Goal: Information Seeking & Learning: Compare options

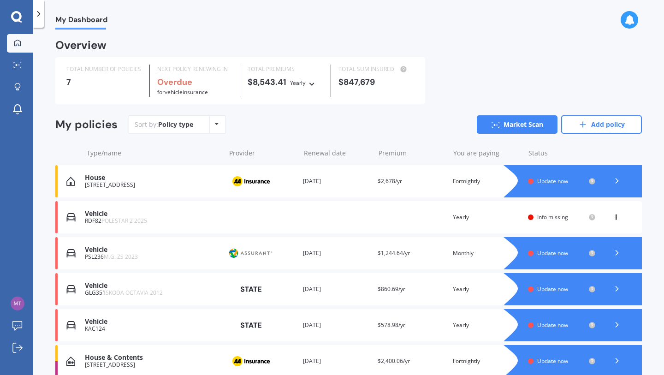
click at [545, 180] on span "Update now" at bounding box center [552, 181] width 31 height 8
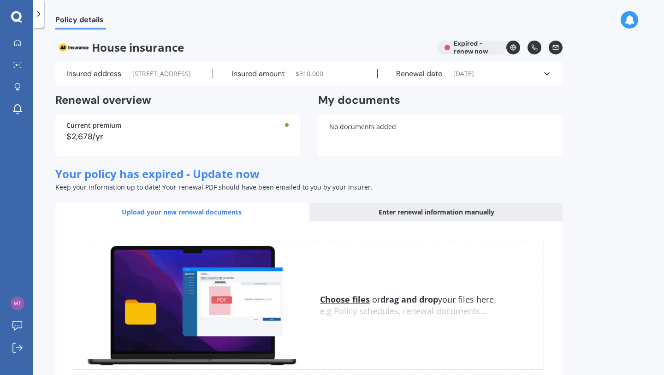
click at [313, 78] on span "$ 310,000" at bounding box center [309, 73] width 28 height 9
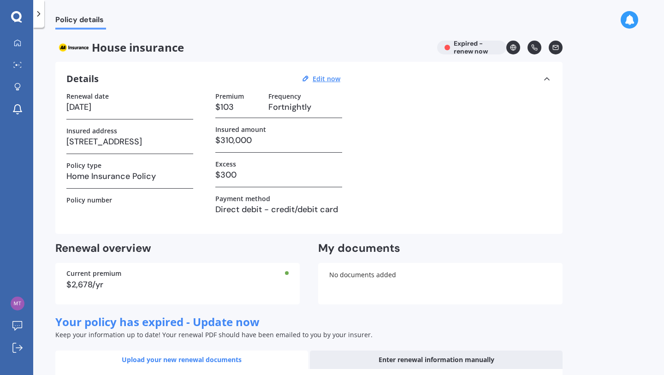
click at [257, 138] on h3 "$310,000" at bounding box center [278, 140] width 127 height 14
click at [242, 139] on h3 "$310,000" at bounding box center [278, 140] width 127 height 14
click at [327, 73] on div "Details Edit now" at bounding box center [204, 79] width 277 height 12
click at [327, 80] on u "Edit now" at bounding box center [326, 78] width 28 height 9
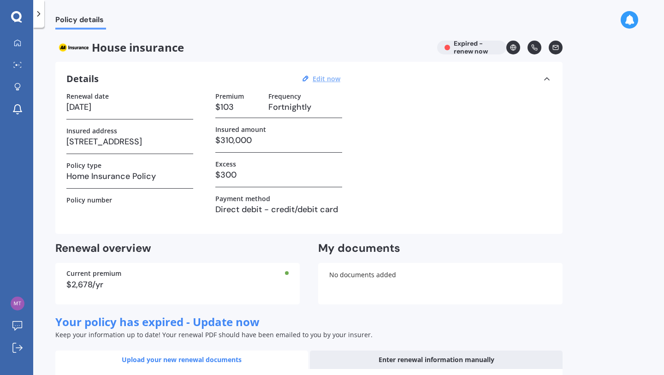
select select "23"
select select "03"
select select "2023"
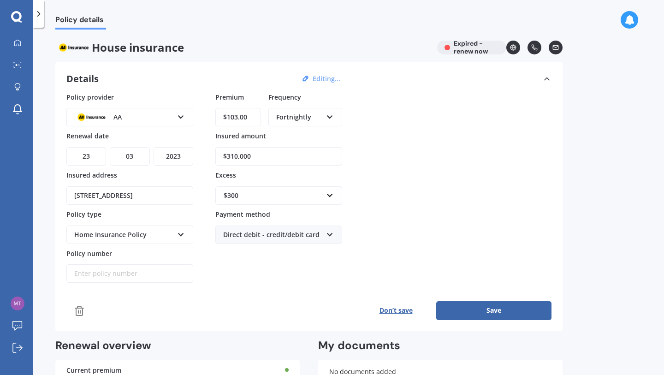
click at [262, 153] on input "$310,000" at bounding box center [278, 156] width 127 height 18
type input "$516,200"
click at [268, 197] on div "$300" at bounding box center [273, 195] width 99 height 10
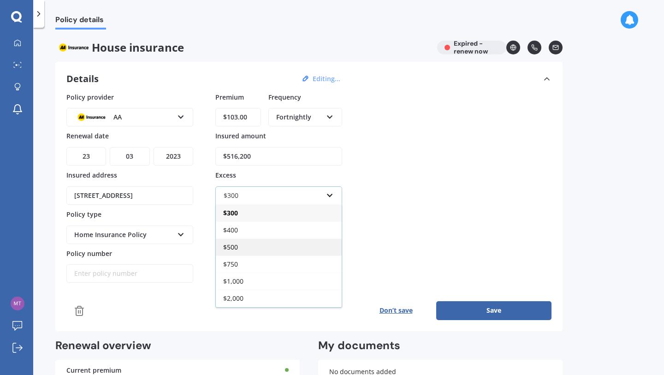
click at [254, 248] on div "$500" at bounding box center [279, 246] width 126 height 17
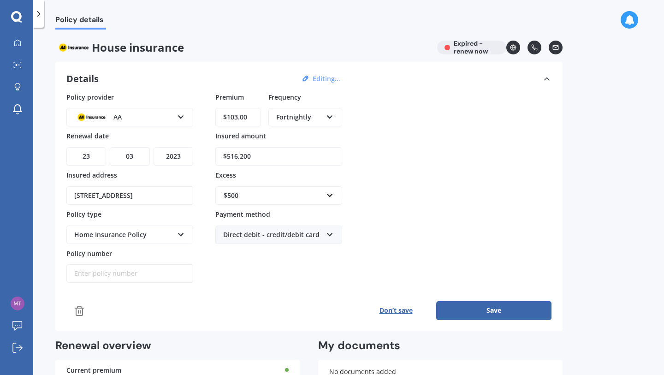
click at [101, 269] on input "Policy number" at bounding box center [129, 273] width 127 height 18
paste input "AHM018164766"
type input "AHM018164766"
click at [96, 154] on select "DD 01 02 03 04 05 06 07 08 09 10 11 12 13 14 15 16 17 18 19 20 21 22 23 24 25 2…" at bounding box center [86, 156] width 40 height 18
select select "22"
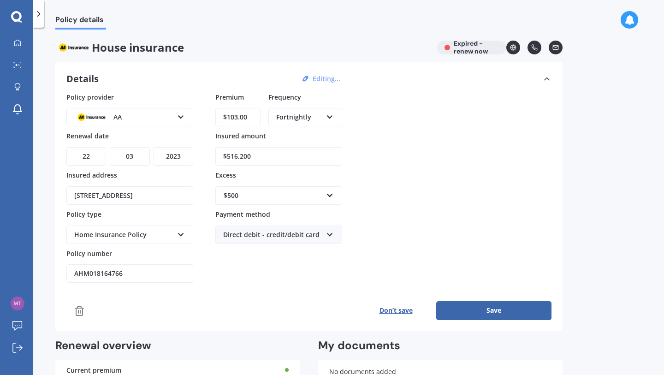
click at [66, 147] on select "DD 01 02 03 04 05 06 07 08 09 10 11 12 13 14 15 16 17 18 19 20 21 22 23 24 25 2…" at bounding box center [86, 156] width 40 height 18
click at [132, 154] on select "MM 01 02 03 04 05 06 07 08 09 10 11 12" at bounding box center [130, 156] width 40 height 18
select select "07"
click at [110, 147] on select "MM 01 02 03 04 05 06 07 08 09 10 11 12" at bounding box center [130, 156] width 40 height 18
click at [174, 163] on select "YYYY 2027 2026 2025 2024 2023 2022 2021 2020 2019 2018 2017 2016 2015 2014 2013…" at bounding box center [173, 156] width 40 height 18
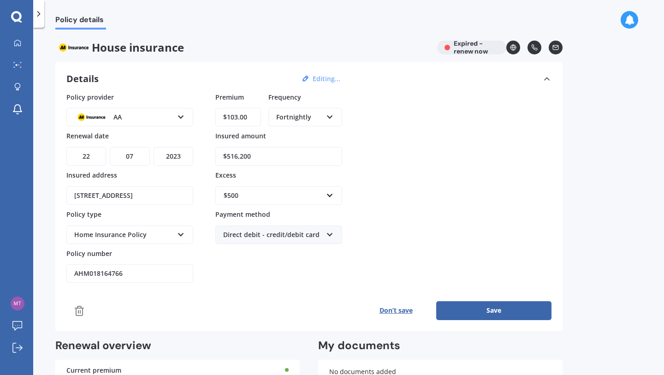
select select "2026"
click at [153, 147] on select "YYYY 2027 2026 2025 2024 2023 2022 2021 2020 2019 2018 2017 2016 2015 2014 2013…" at bounding box center [173, 156] width 40 height 18
click at [253, 116] on input "$103.00" at bounding box center [238, 117] width 46 height 18
type input "$173.30"
click at [406, 126] on div "Policy provider AA AA AMI AMP ANZ ASB Ando BNZ Co-Operative Bank FMG Initio Kiw…" at bounding box center [308, 187] width 485 height 191
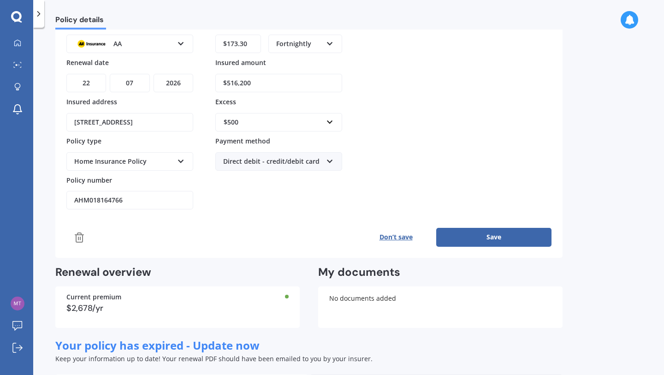
scroll to position [76, 0]
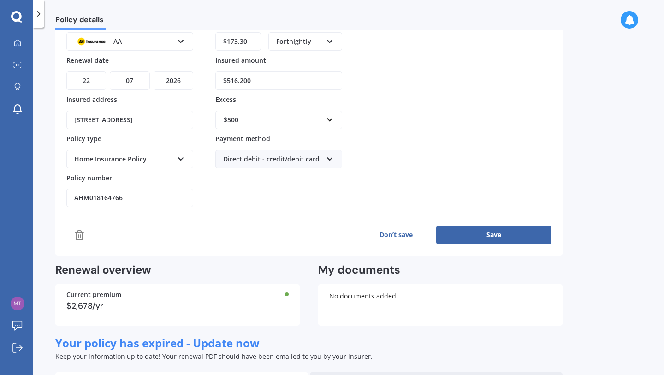
click at [171, 162] on div "Home Insurance Policy" at bounding box center [123, 159] width 99 height 10
click at [286, 183] on div "Premium $173.30 Frequency Fortnightly Yearly Six-Monthly Quarterly Monthly Fort…" at bounding box center [278, 112] width 127 height 191
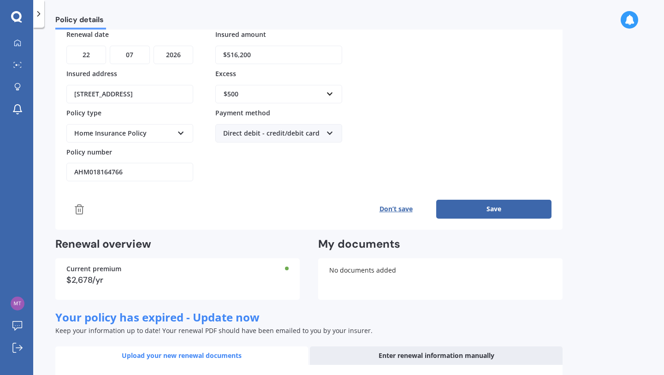
scroll to position [105, 0]
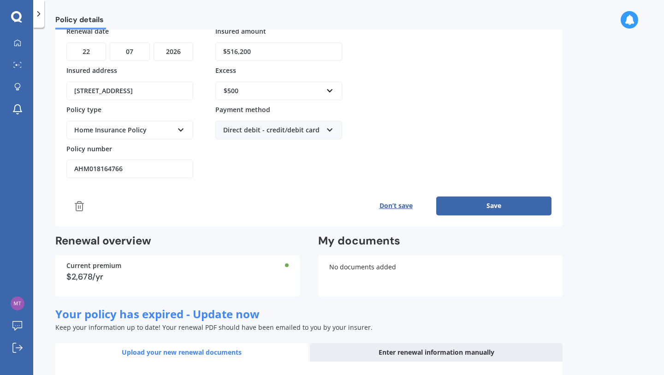
click at [480, 205] on button "Save" at bounding box center [493, 205] width 115 height 18
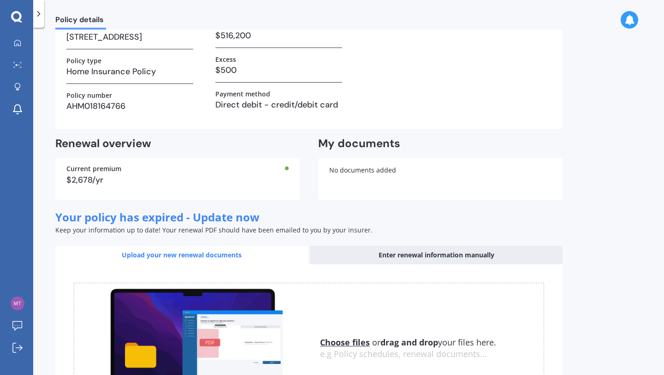
scroll to position [0, 0]
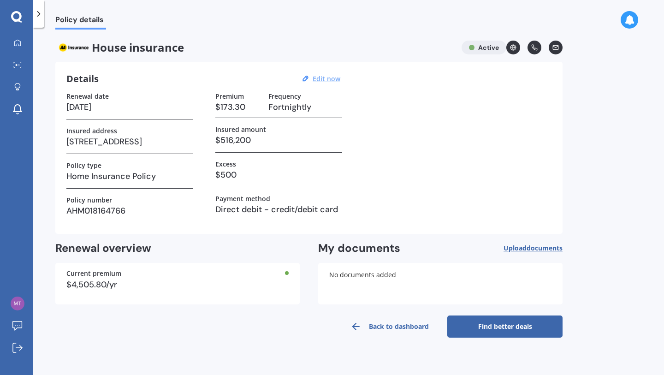
click at [330, 79] on u "Edit now" at bounding box center [326, 78] width 28 height 9
select select "22"
select select "07"
select select "2026"
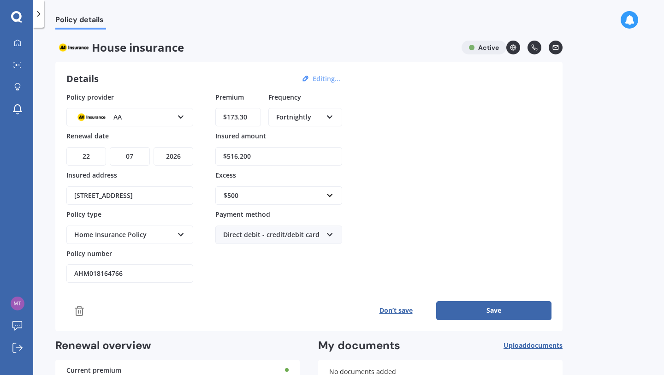
click at [163, 236] on div "Home Insurance Policy" at bounding box center [123, 235] width 99 height 10
click at [155, 259] on div "Home Insurance Policy" at bounding box center [129, 252] width 125 height 17
click at [498, 306] on button "Save" at bounding box center [493, 310] width 115 height 18
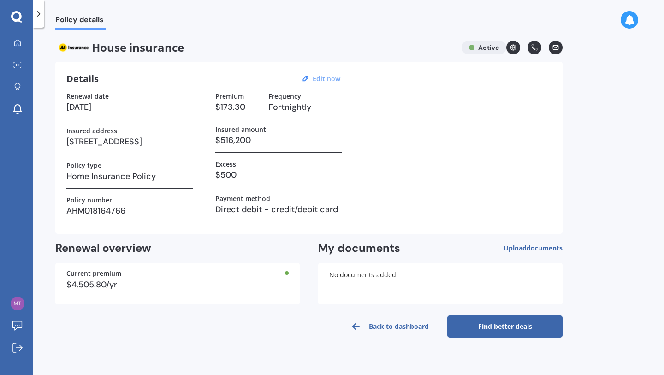
click at [501, 326] on link "Find better deals" at bounding box center [504, 326] width 115 height 22
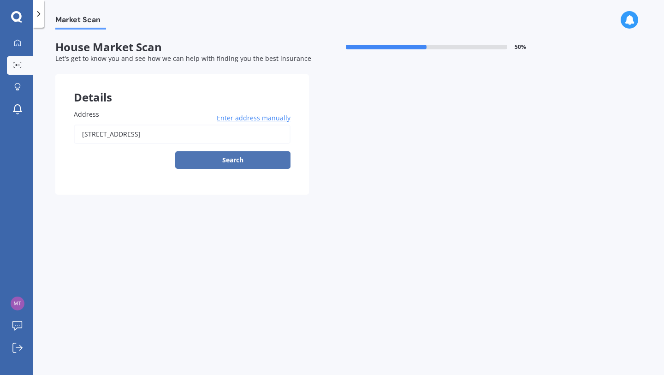
click at [277, 156] on button "Search" at bounding box center [232, 160] width 115 height 18
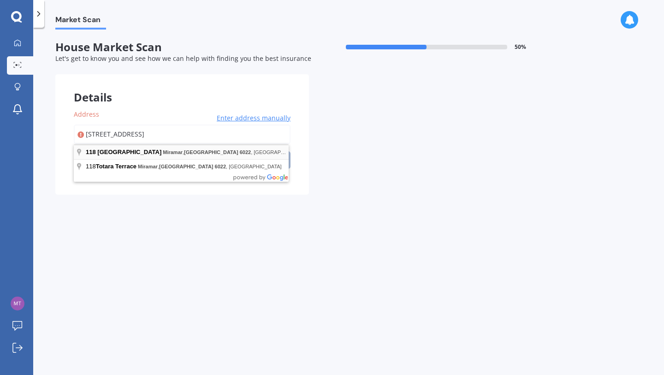
type input "[STREET_ADDRESS]"
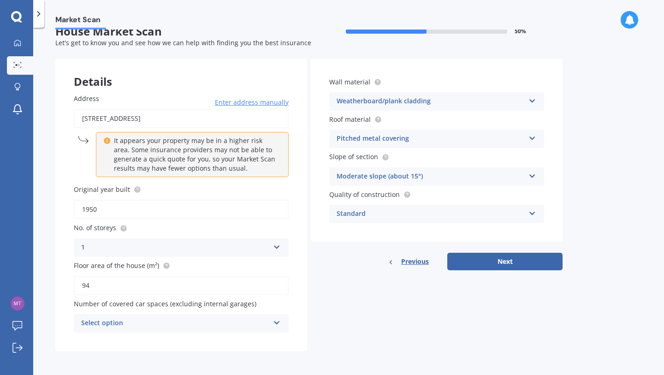
scroll to position [17, 0]
click at [209, 212] on input "1950" at bounding box center [181, 209] width 215 height 19
type input "1947"
click at [126, 282] on input "94" at bounding box center [181, 285] width 215 height 19
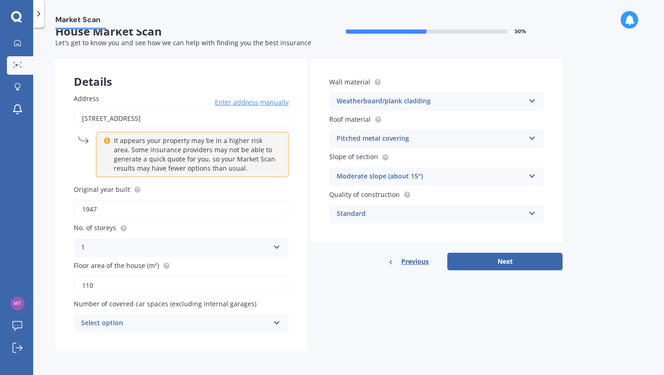
type input "110"
click at [191, 267] on label "Floor area of the house (m²)" at bounding box center [179, 265] width 211 height 10
click at [191, 276] on input "110" at bounding box center [181, 285] width 215 height 19
click at [181, 326] on div "Select option" at bounding box center [175, 323] width 188 height 11
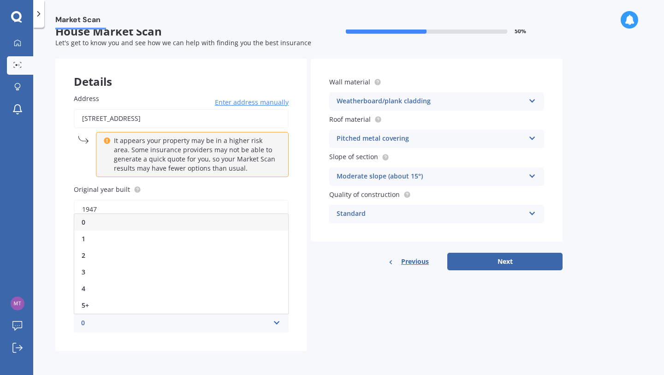
click at [153, 214] on div "0" at bounding box center [181, 222] width 214 height 17
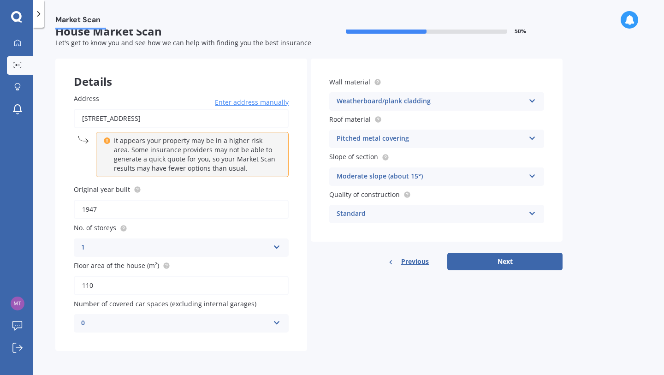
click at [404, 299] on div "Details Address [STREET_ADDRESS] Enter address manually It appears your propert…" at bounding box center [308, 205] width 507 height 292
click at [441, 144] on div "Pitched metal covering Flat fibre cement Flat membrane Flat metal covering Pitc…" at bounding box center [436, 139] width 215 height 18
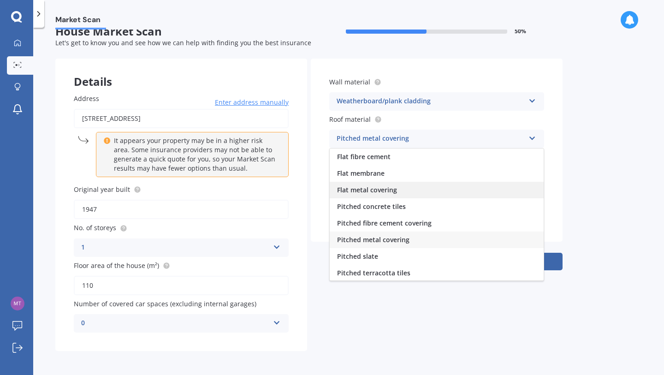
click at [390, 190] on span "Flat metal covering" at bounding box center [367, 189] width 60 height 9
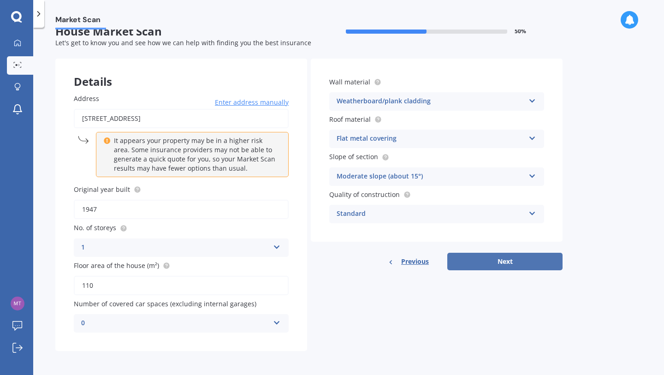
click at [480, 259] on button "Next" at bounding box center [504, 262] width 115 height 18
select select "25"
select select "02"
select select "1974"
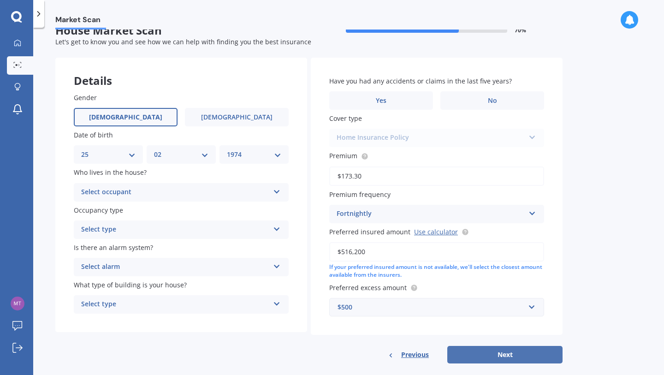
scroll to position [0, 0]
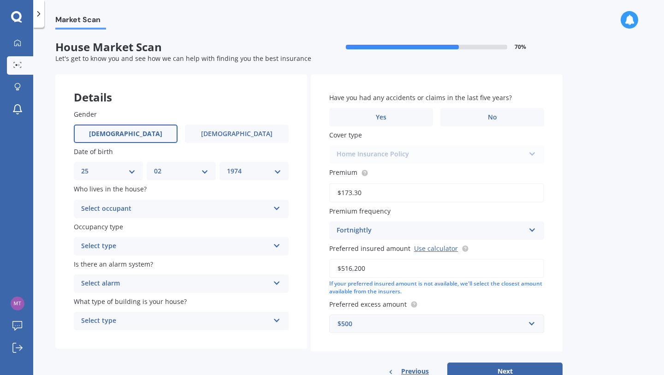
click at [212, 213] on div "Select occupant" at bounding box center [175, 208] width 188 height 11
click at [196, 224] on div "Owner" at bounding box center [181, 226] width 214 height 17
click at [189, 244] on div "Select type" at bounding box center [175, 246] width 188 height 11
click at [182, 263] on div "Permanent" at bounding box center [181, 264] width 214 height 17
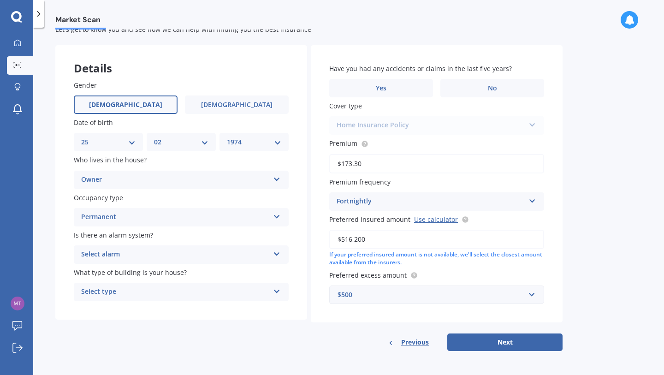
click at [184, 256] on div "Select alarm" at bounding box center [175, 254] width 188 height 11
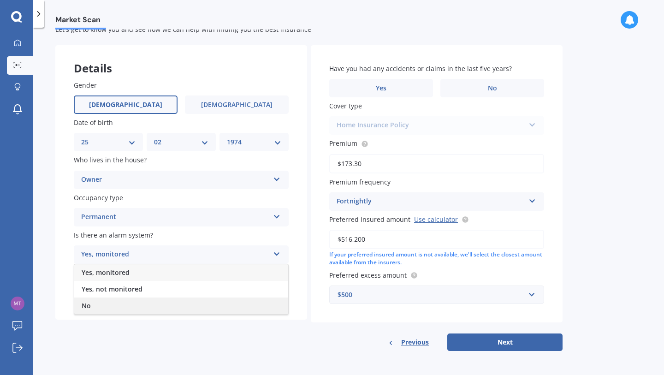
click at [171, 306] on div "No" at bounding box center [181, 305] width 214 height 17
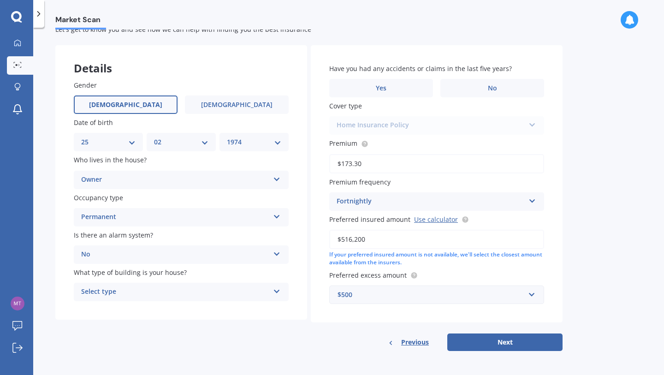
click at [170, 294] on div "Select type" at bounding box center [175, 291] width 188 height 11
click at [160, 312] on div "Freestanding" at bounding box center [181, 309] width 214 height 17
click at [502, 88] on label "No" at bounding box center [492, 88] width 104 height 18
click at [0, 0] on input "No" at bounding box center [0, 0] width 0 height 0
click at [448, 126] on div "Home Insurance Policy Home Insurance Policy" at bounding box center [436, 125] width 215 height 18
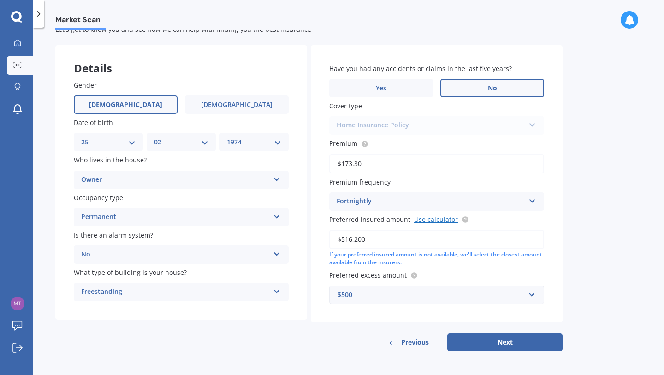
click at [439, 219] on link "Use calculator" at bounding box center [436, 219] width 44 height 9
click at [479, 343] on button "Next" at bounding box center [504, 342] width 115 height 18
select select "25"
select select "02"
select select "1974"
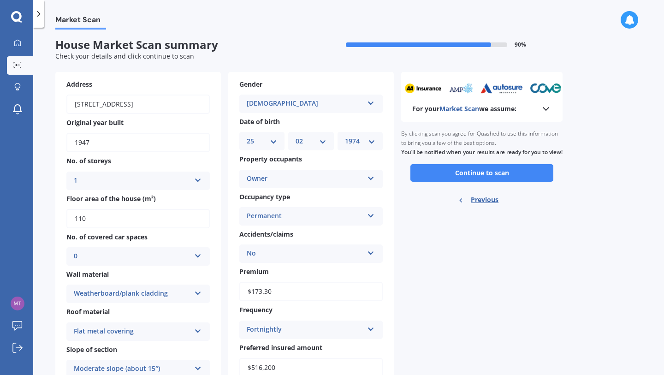
scroll to position [0, 0]
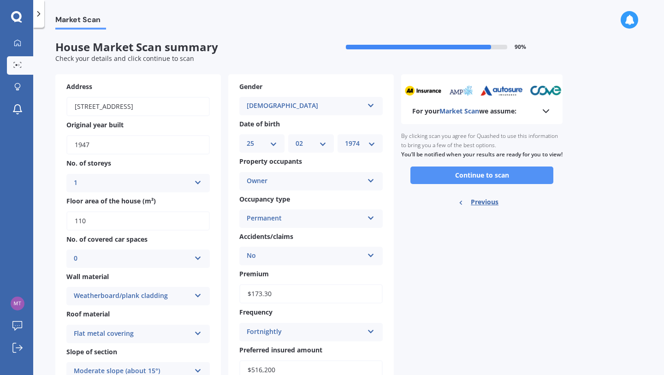
click at [466, 179] on button "Continue to scan" at bounding box center [481, 175] width 143 height 18
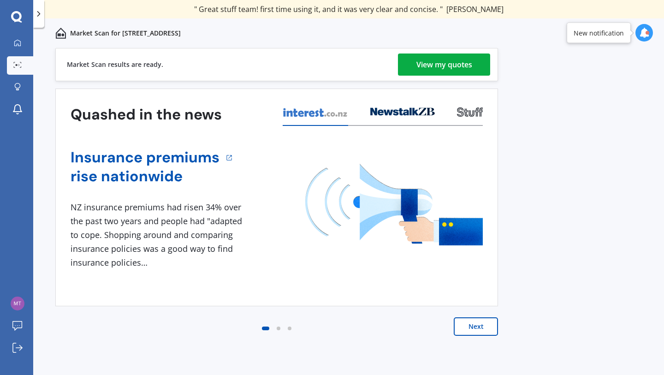
click at [448, 69] on div "View my quotes" at bounding box center [444, 64] width 56 height 22
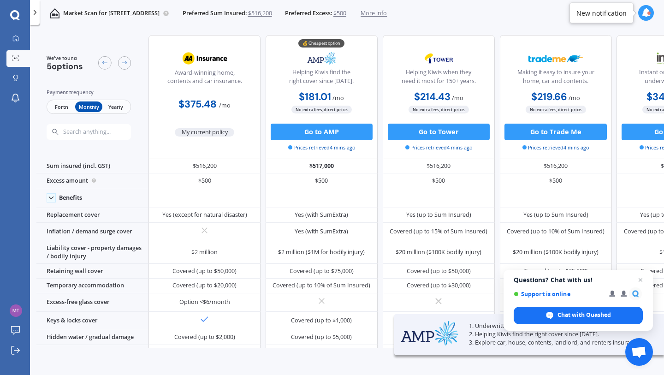
click at [61, 104] on span "Fortn" at bounding box center [61, 106] width 27 height 11
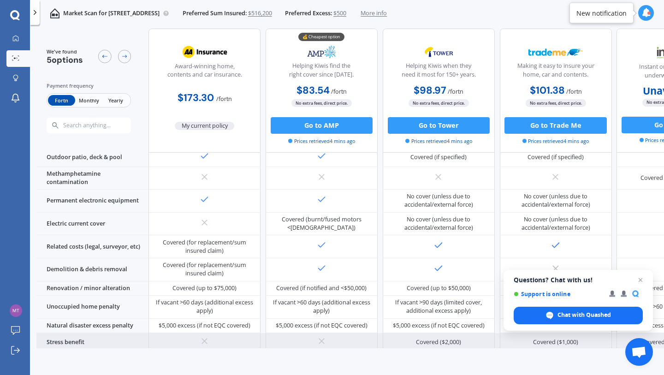
scroll to position [269, 0]
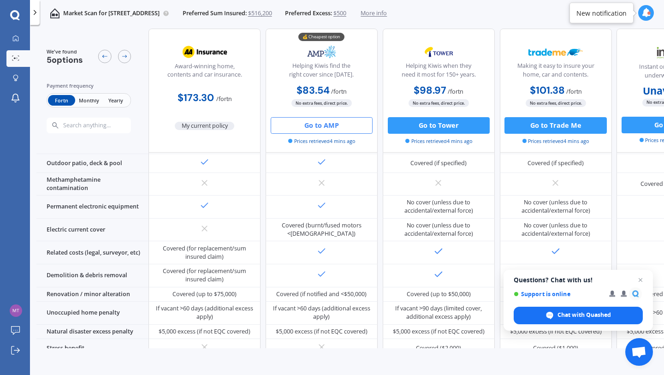
click at [315, 126] on button "Go to AMP" at bounding box center [322, 125] width 102 height 17
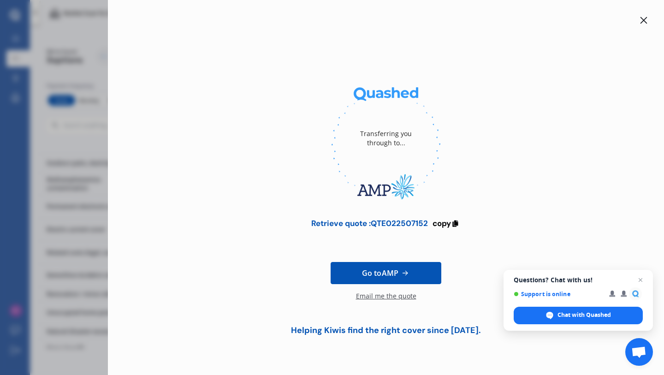
click at [74, 241] on div "Transferring you through to... Retrieve quote : QTE022507152 copy Go to AMP Ema…" at bounding box center [332, 187] width 664 height 375
click at [646, 19] on icon at bounding box center [643, 20] width 7 height 7
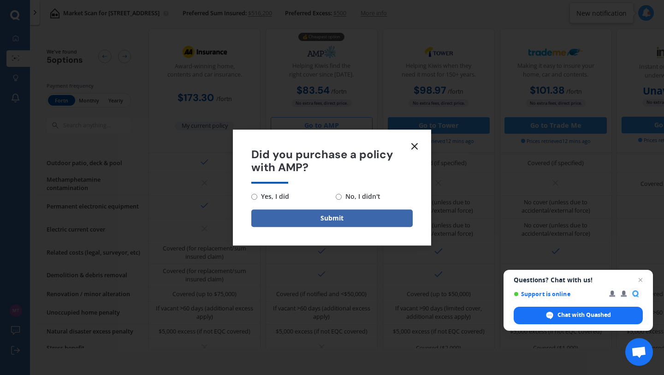
click at [348, 195] on span "No, I didn't" at bounding box center [361, 196] width 39 height 11
click at [342, 195] on input "No, I didn't" at bounding box center [339, 197] width 6 height 6
radio input "true"
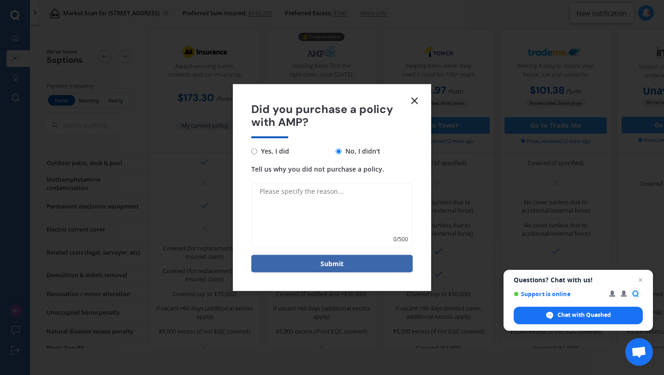
click at [349, 195] on textarea "Tell us why you did not purchase a policy." at bounding box center [331, 215] width 161 height 65
type textarea "thinking it over"
click at [335, 266] on button "Submit" at bounding box center [331, 264] width 161 height 18
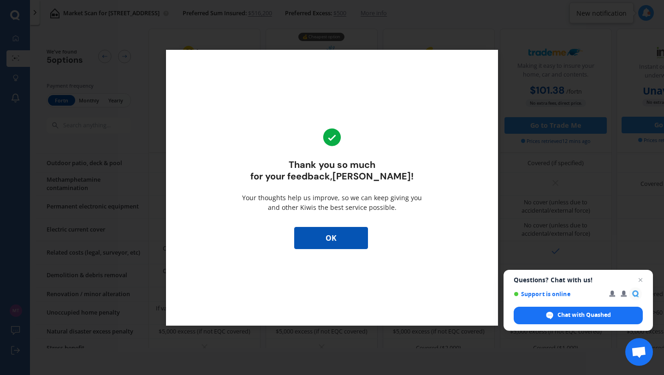
click at [332, 238] on button "OK" at bounding box center [331, 238] width 74 height 22
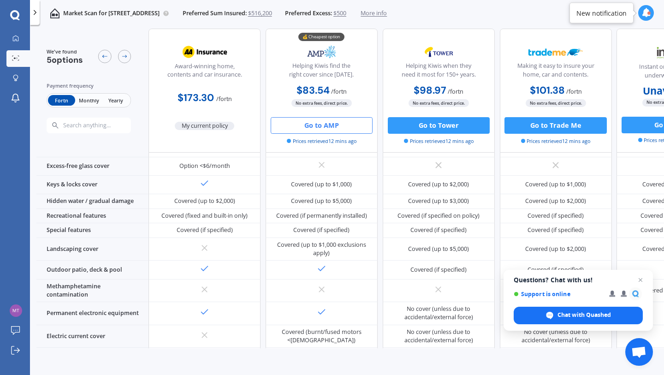
scroll to position [0, 0]
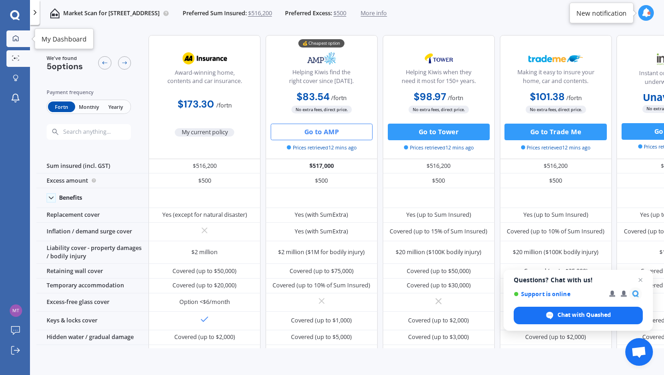
click at [16, 41] on icon at bounding box center [15, 38] width 6 height 6
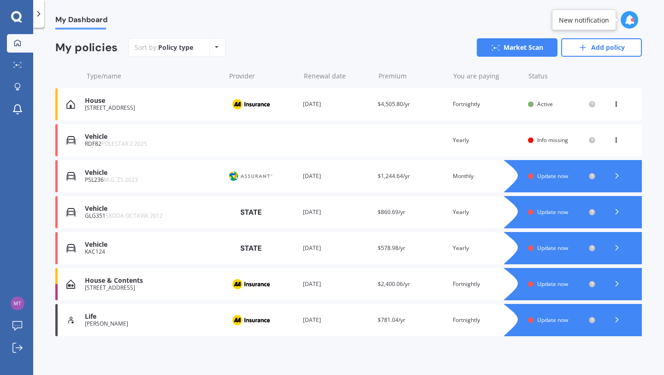
scroll to position [75, 0]
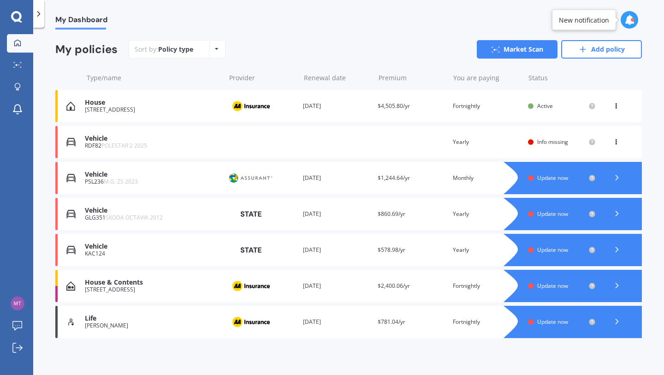
click at [616, 177] on polyline at bounding box center [617, 177] width 2 height 5
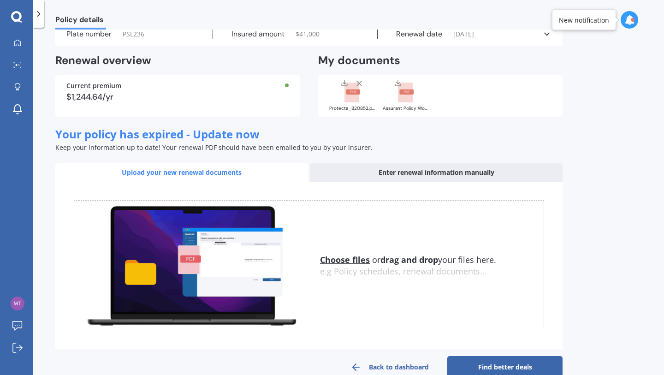
scroll to position [59, 0]
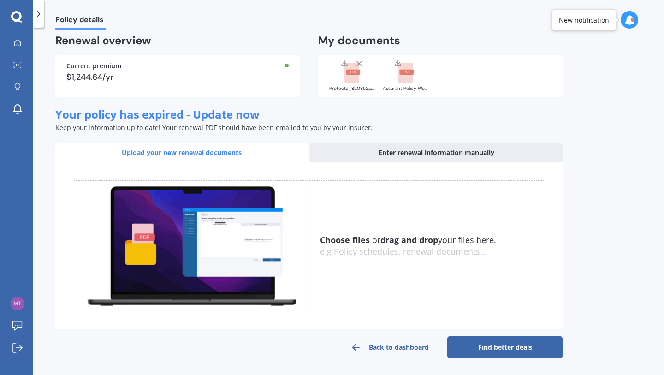
click at [387, 344] on link "Back to dashboard" at bounding box center [389, 347] width 115 height 22
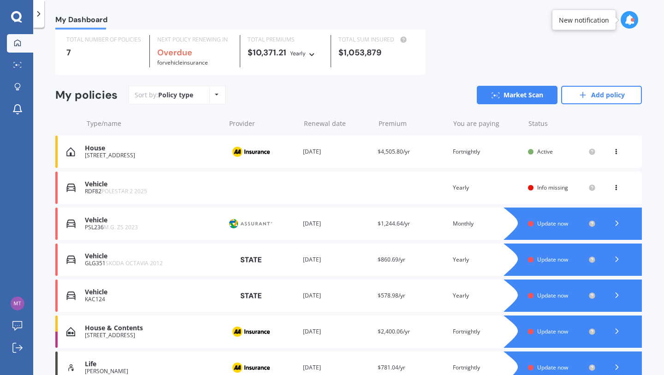
scroll to position [77, 0]
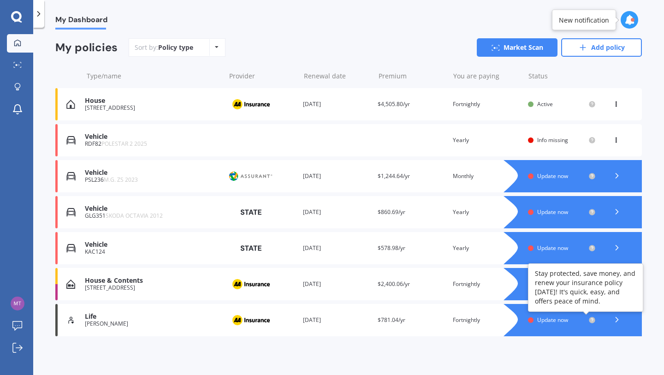
click at [589, 320] on circle at bounding box center [592, 320] width 6 height 6
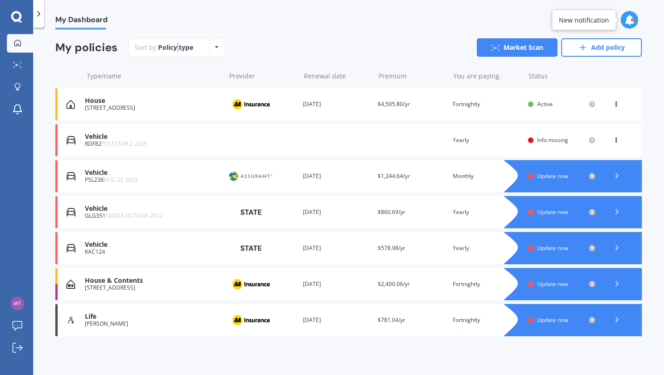
click at [178, 52] on div "Policy type" at bounding box center [175, 47] width 35 height 9
click at [211, 47] on div "Policy type Alphabetical Date added Renewing next" at bounding box center [216, 47] width 14 height 17
click at [269, 45] on div "Sort by: Policy type Policy type Alphabetical Date added Renewing next Market S…" at bounding box center [385, 47] width 513 height 18
click at [551, 318] on span "Update now" at bounding box center [552, 320] width 31 height 8
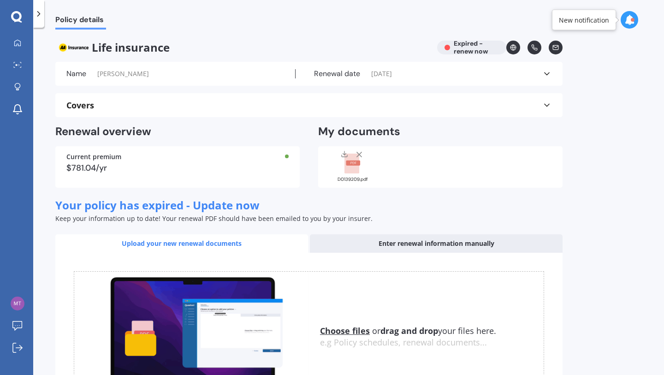
click at [301, 106] on div "Covers" at bounding box center [308, 104] width 485 height 9
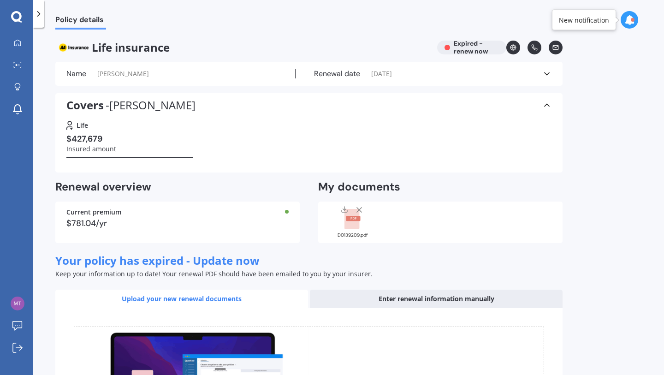
click at [87, 136] on h3 "$427,679" at bounding box center [91, 139] width 50 height 11
click at [123, 138] on div "$427,679 Insured amount" at bounding box center [129, 146] width 127 height 24
click at [41, 12] on icon at bounding box center [38, 13] width 9 height 9
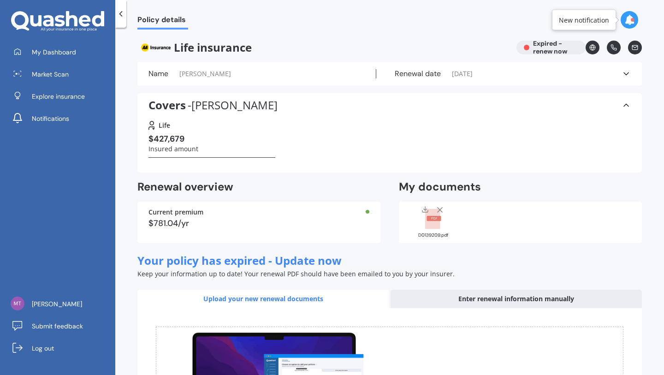
click at [41, 12] on icon at bounding box center [57, 21] width 93 height 21
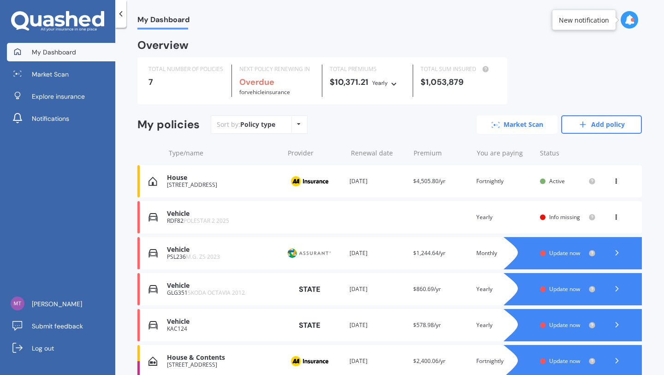
click at [525, 119] on link "Market Scan" at bounding box center [517, 124] width 81 height 18
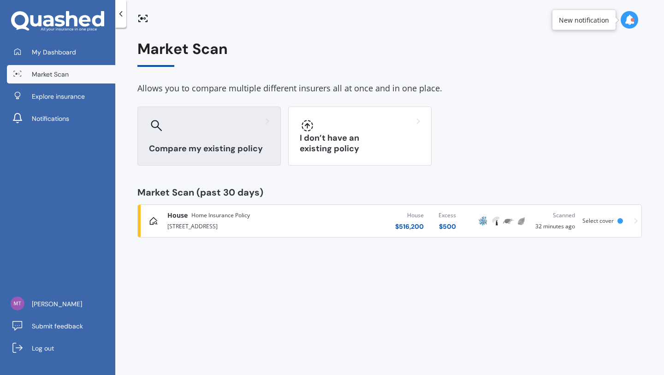
click at [253, 125] on div at bounding box center [209, 125] width 120 height 15
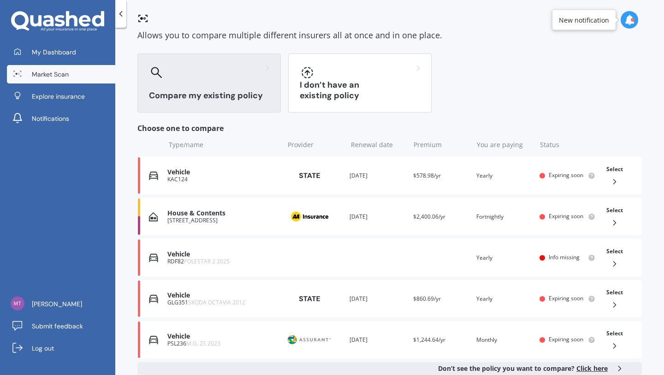
scroll to position [145, 0]
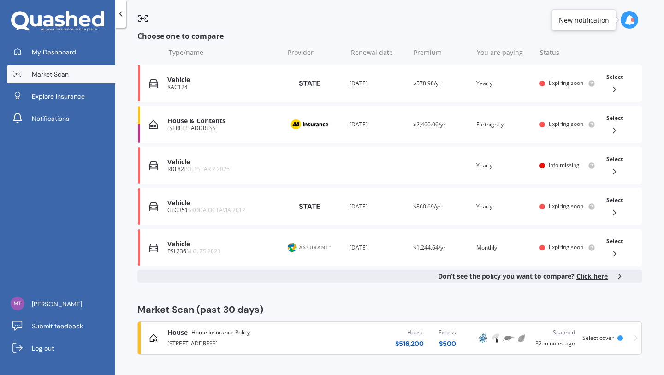
click at [593, 275] on span "Click here" at bounding box center [591, 275] width 31 height 9
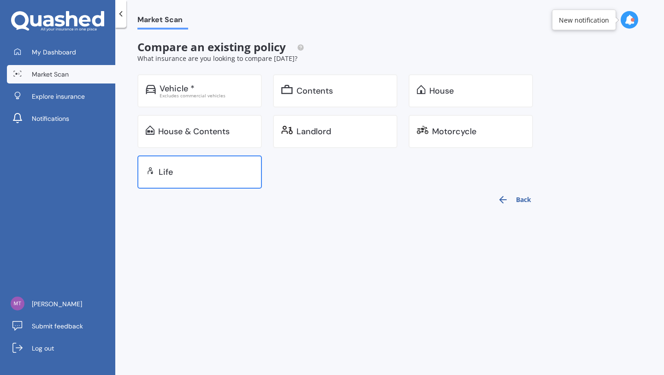
click at [220, 174] on div "Life" at bounding box center [206, 171] width 95 height 9
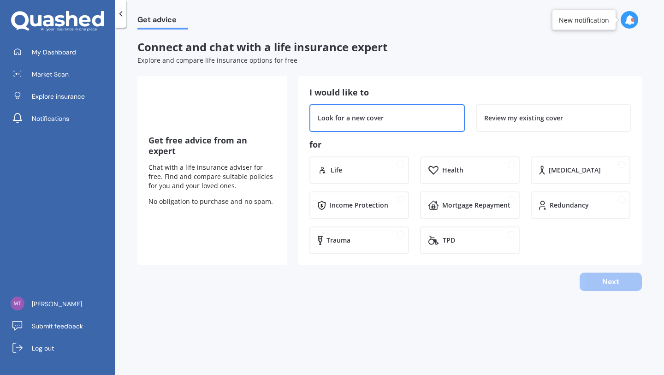
click at [410, 118] on div "Look for a new cover" at bounding box center [387, 117] width 139 height 9
click at [371, 166] on div "Life" at bounding box center [365, 169] width 70 height 9
click at [605, 283] on button "Next" at bounding box center [610, 281] width 62 height 18
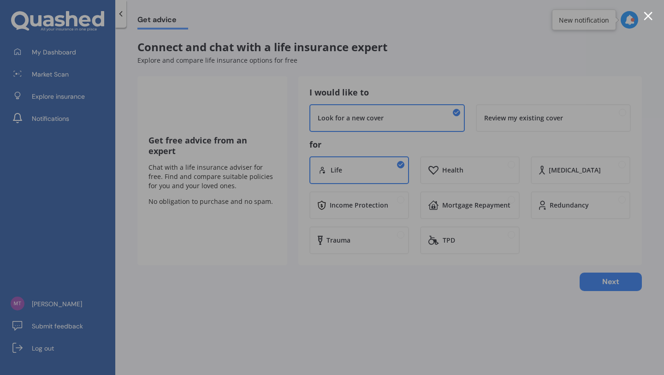
click at [471, 21] on div at bounding box center [332, 187] width 664 height 375
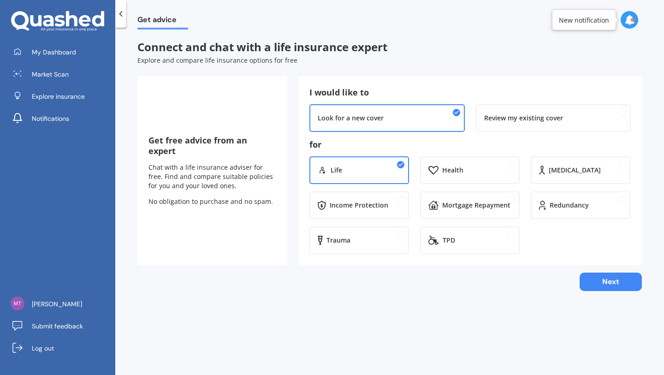
click at [124, 10] on icon at bounding box center [120, 13] width 9 height 9
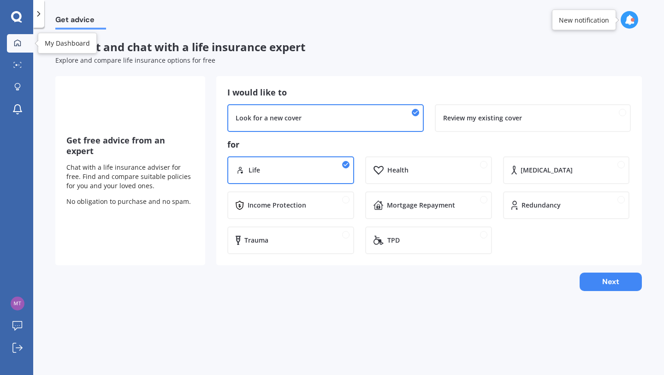
click at [24, 40] on link "My Dashboard" at bounding box center [20, 43] width 26 height 18
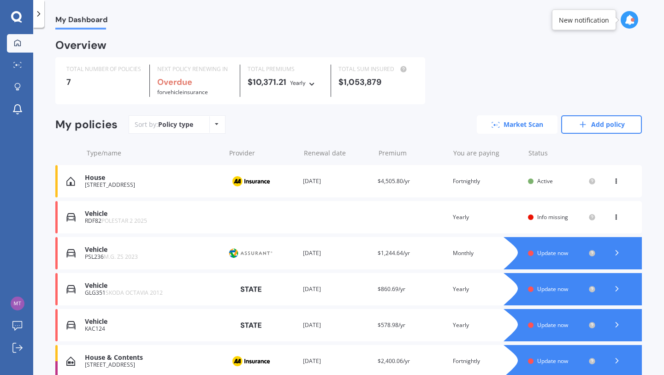
click at [509, 128] on link "Market Scan" at bounding box center [517, 124] width 81 height 18
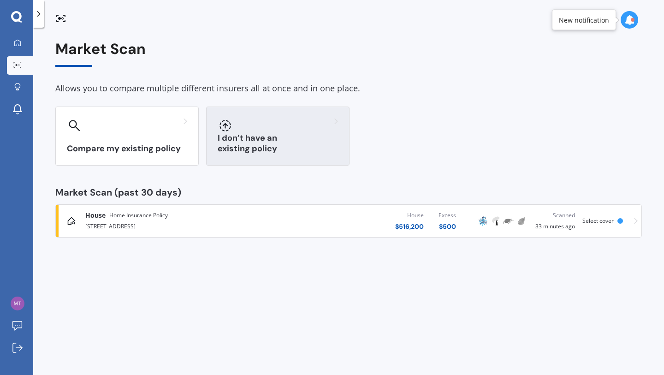
click at [288, 141] on div "I don’t have an existing policy" at bounding box center [277, 135] width 143 height 59
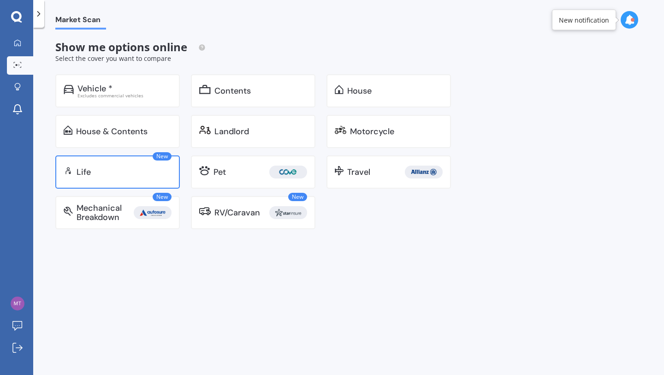
click at [115, 166] on div "New Life" at bounding box center [117, 171] width 124 height 33
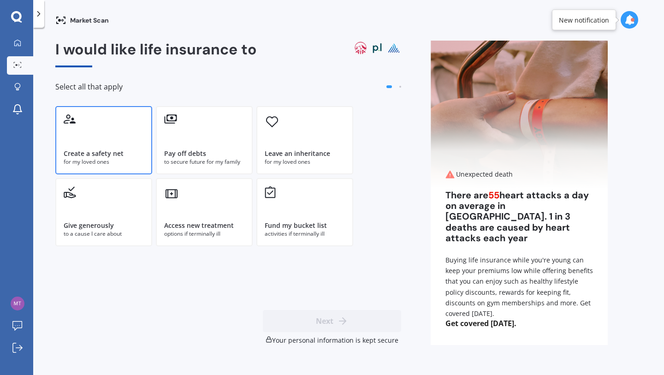
click at [116, 160] on div "for my loved ones" at bounding box center [104, 162] width 80 height 8
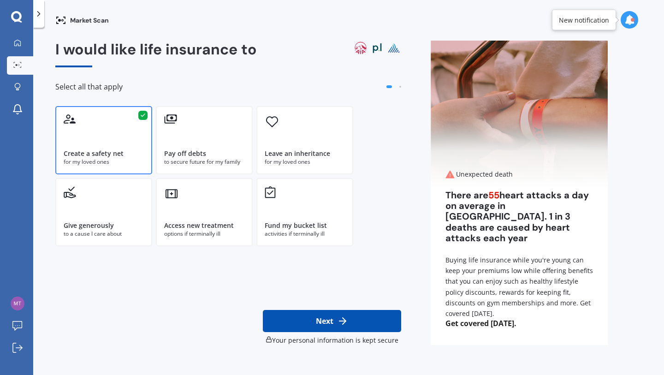
click at [295, 319] on button "Next" at bounding box center [332, 321] width 138 height 22
select select "25"
select select "02"
select select "1974"
select select "No manual work e.g. lawyer, consultant, engineer"
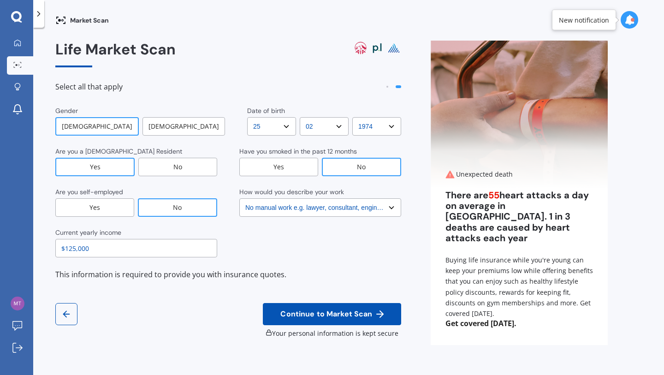
click at [340, 261] on div "Gender [DEMOGRAPHIC_DATA] [DEMOGRAPHIC_DATA] Date of birth DD DD 01 02 03 04 05…" at bounding box center [228, 193] width 346 height 175
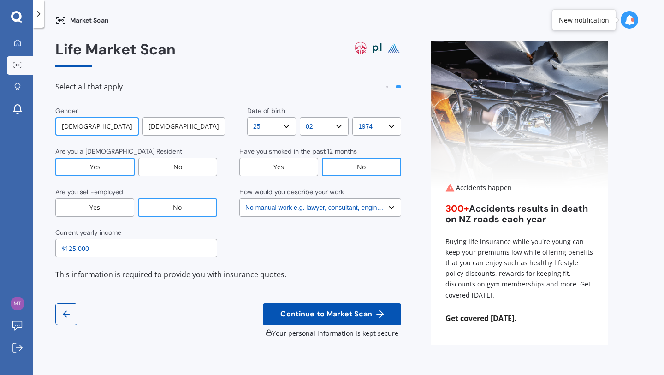
click at [326, 313] on span "Continue to Market Scan" at bounding box center [325, 314] width 95 height 9
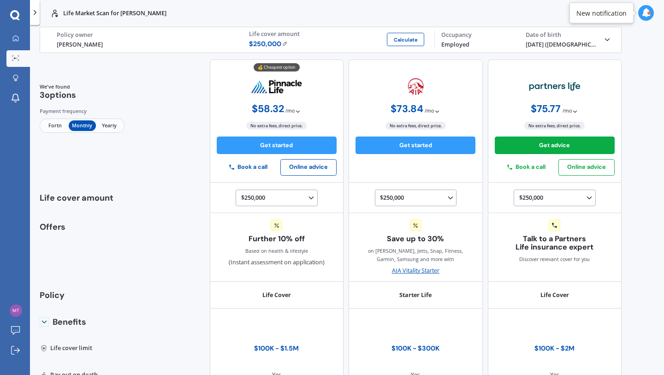
click at [54, 124] on span "Fortn" at bounding box center [54, 125] width 27 height 11
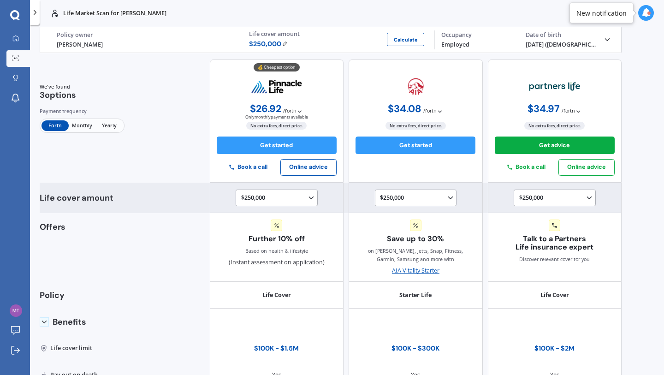
click at [303, 190] on div "$250,000 $100,000 $150,000 $200,000 $250,000 $300,000 $350,000 $400,000 $500,00…" at bounding box center [277, 197] width 82 height 17
click at [309, 197] on polyline at bounding box center [311, 198] width 4 height 2
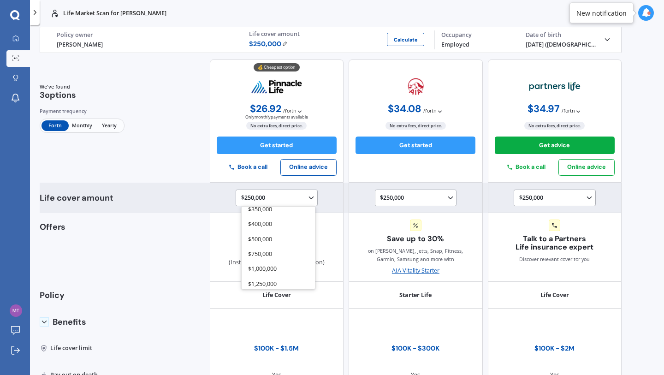
scroll to position [93, 0]
click at [264, 230] on span "$500,000" at bounding box center [260, 234] width 24 height 8
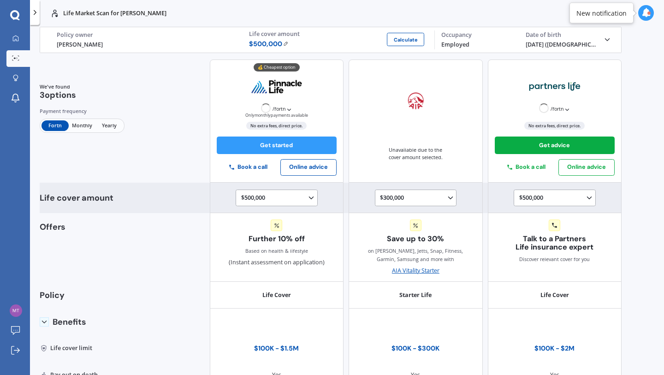
click at [446, 198] on icon at bounding box center [450, 198] width 8 height 8
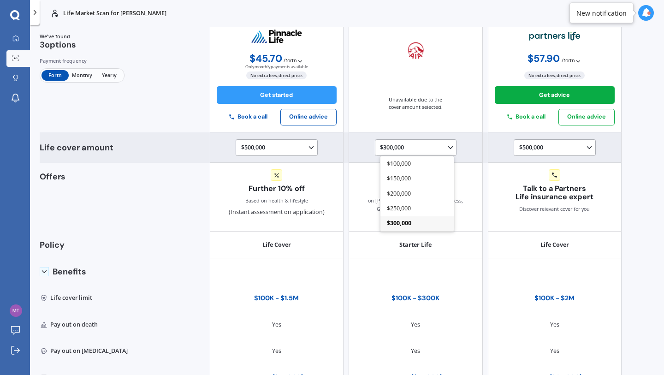
scroll to position [56, 0]
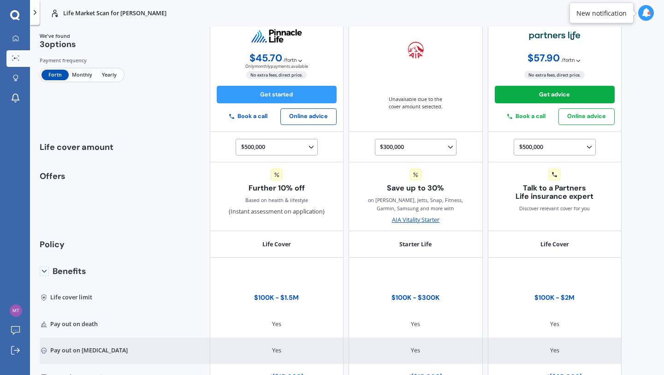
click at [410, 143] on div "$300,000 $100,000 $150,000 $200,000 $250,000 $300,000" at bounding box center [417, 147] width 74 height 10
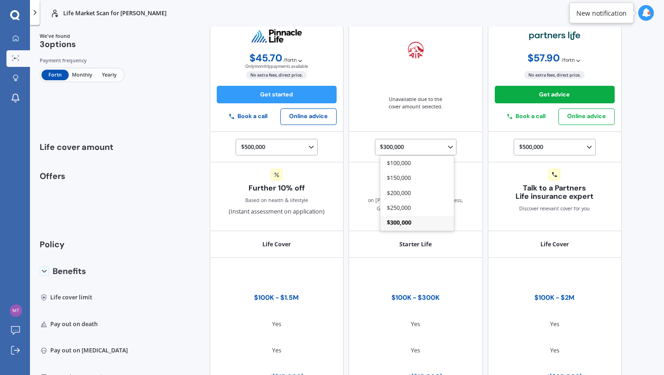
click at [458, 114] on div "Unavailable due to the cover amount selected." at bounding box center [415, 70] width 134 height 123
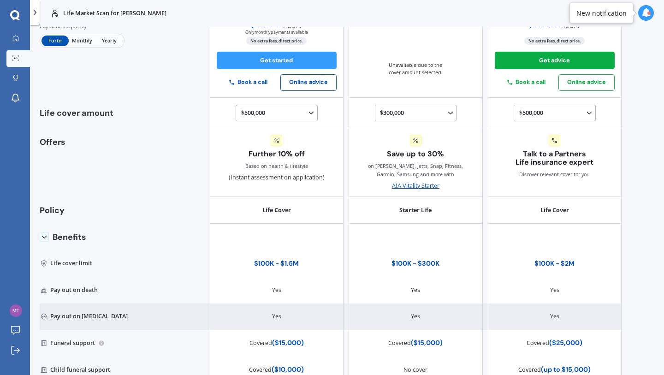
scroll to position [0, 0]
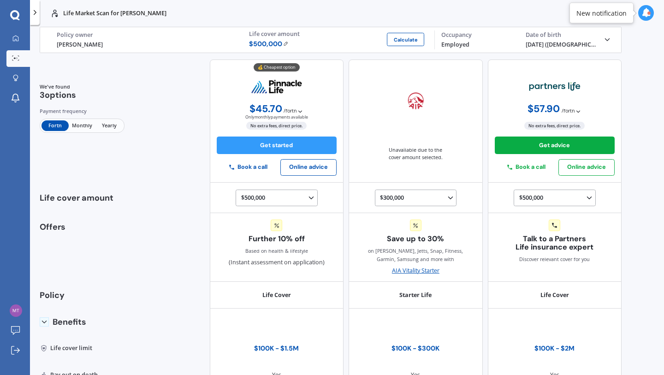
click at [647, 13] on div at bounding box center [648, 13] width 3 height 3
click at [647, 13] on icon at bounding box center [645, 12] width 9 height 9
click at [18, 35] on link "My Dashboard" at bounding box center [18, 38] width 24 height 17
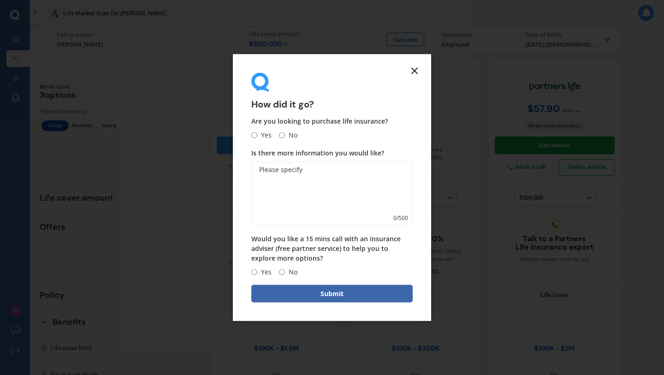
click at [414, 70] on line at bounding box center [415, 71] width 6 height 6
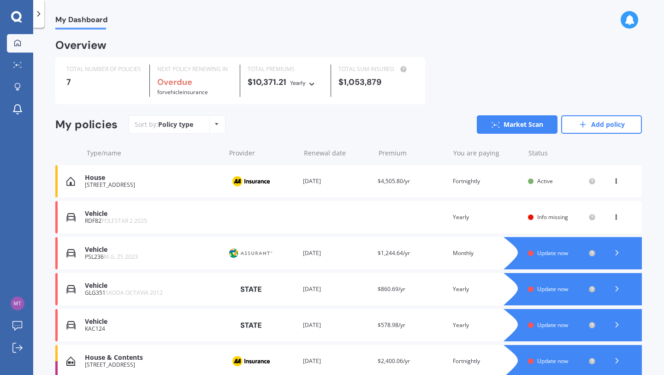
click at [307, 137] on div "My policies Sort by: Policy type Policy type Alphabetical Date added Renewing n…" at bounding box center [348, 128] width 586 height 26
click at [20, 352] on icon at bounding box center [17, 347] width 10 height 10
